Goal: Task Accomplishment & Management: Manage account settings

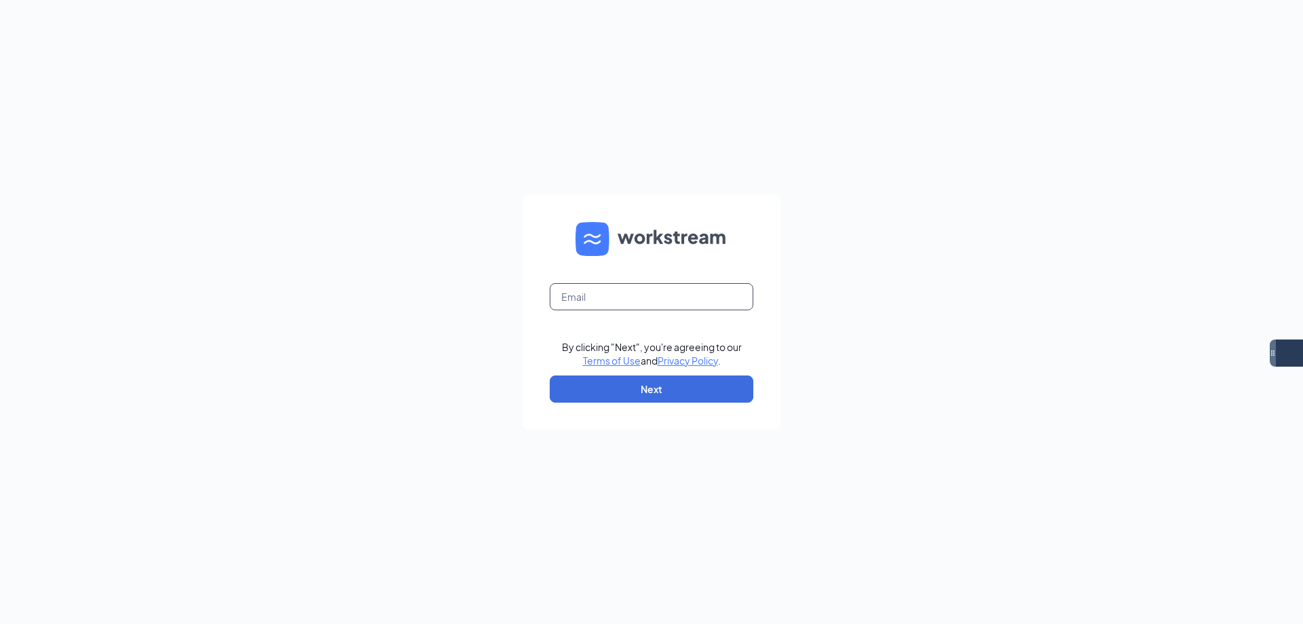
click at [645, 306] on input "text" at bounding box center [652, 296] width 204 height 27
type input "eastmesa.culvers@gmail.com"
click at [660, 386] on button "Next" at bounding box center [652, 388] width 204 height 27
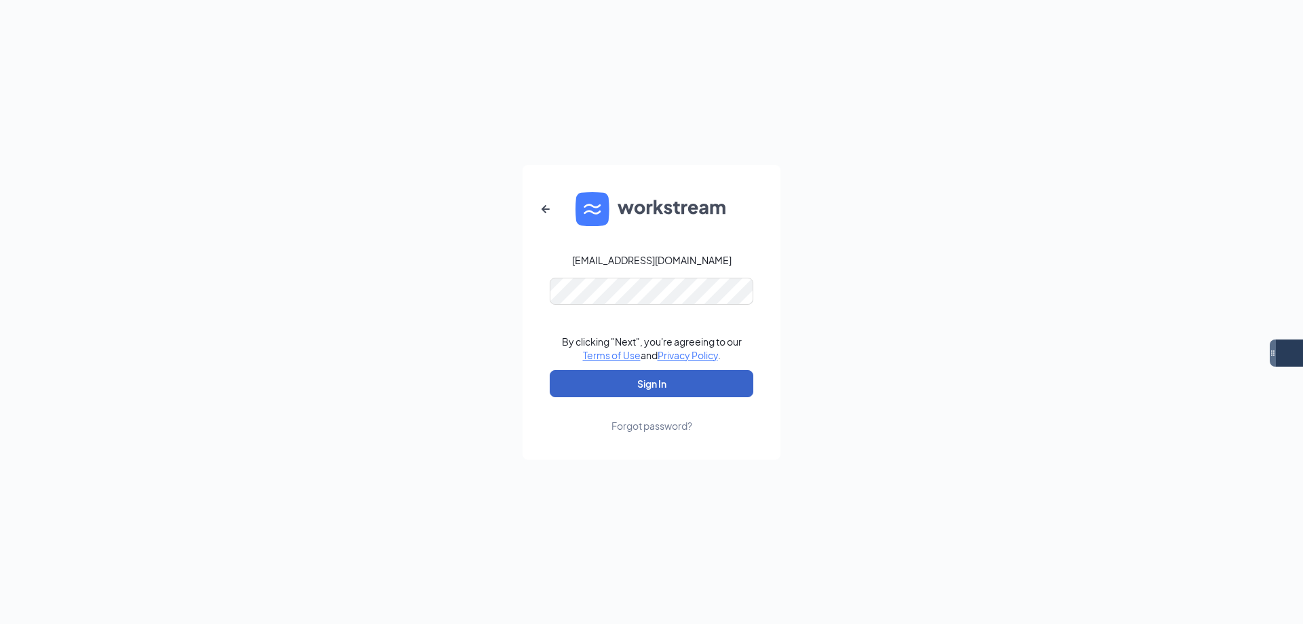
click at [653, 390] on button "Sign In" at bounding box center [652, 383] width 204 height 27
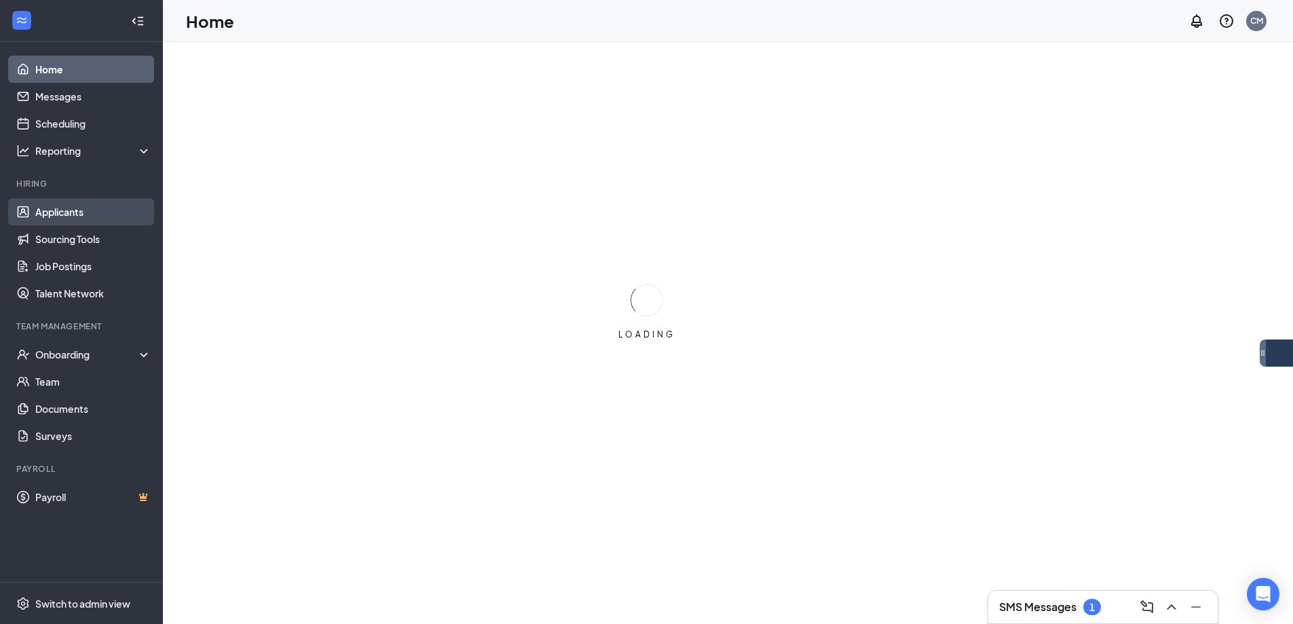
click at [60, 206] on link "Applicants" at bounding box center [93, 211] width 116 height 27
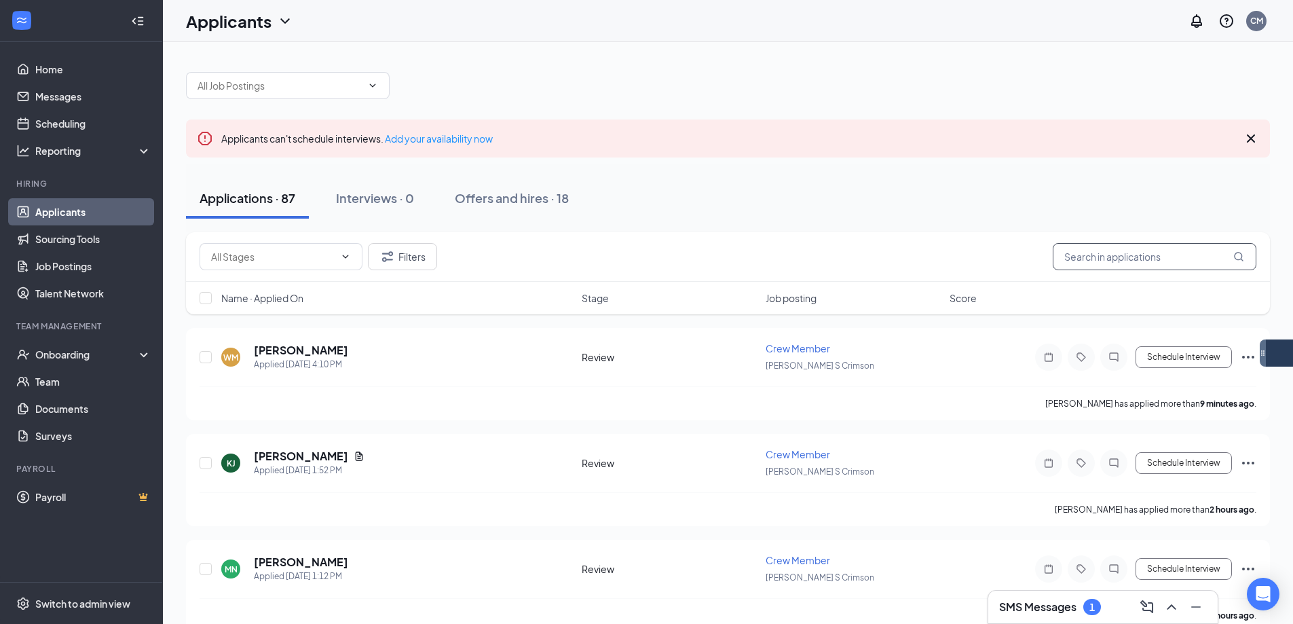
click at [1112, 260] on input "text" at bounding box center [1154, 256] width 204 height 27
click at [1046, 609] on h3 "SMS Messages" at bounding box center [1037, 606] width 77 height 15
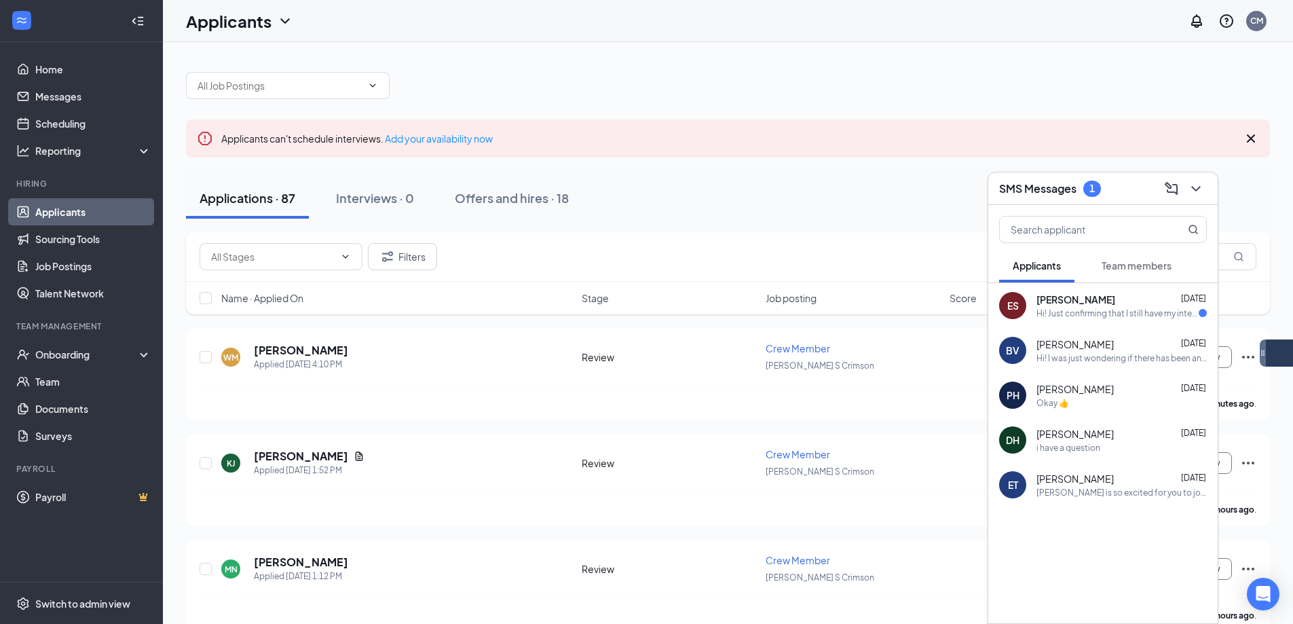
click at [1057, 178] on div "SMS Messages 1" at bounding box center [1103, 188] width 208 height 21
